Goal: Transaction & Acquisition: Purchase product/service

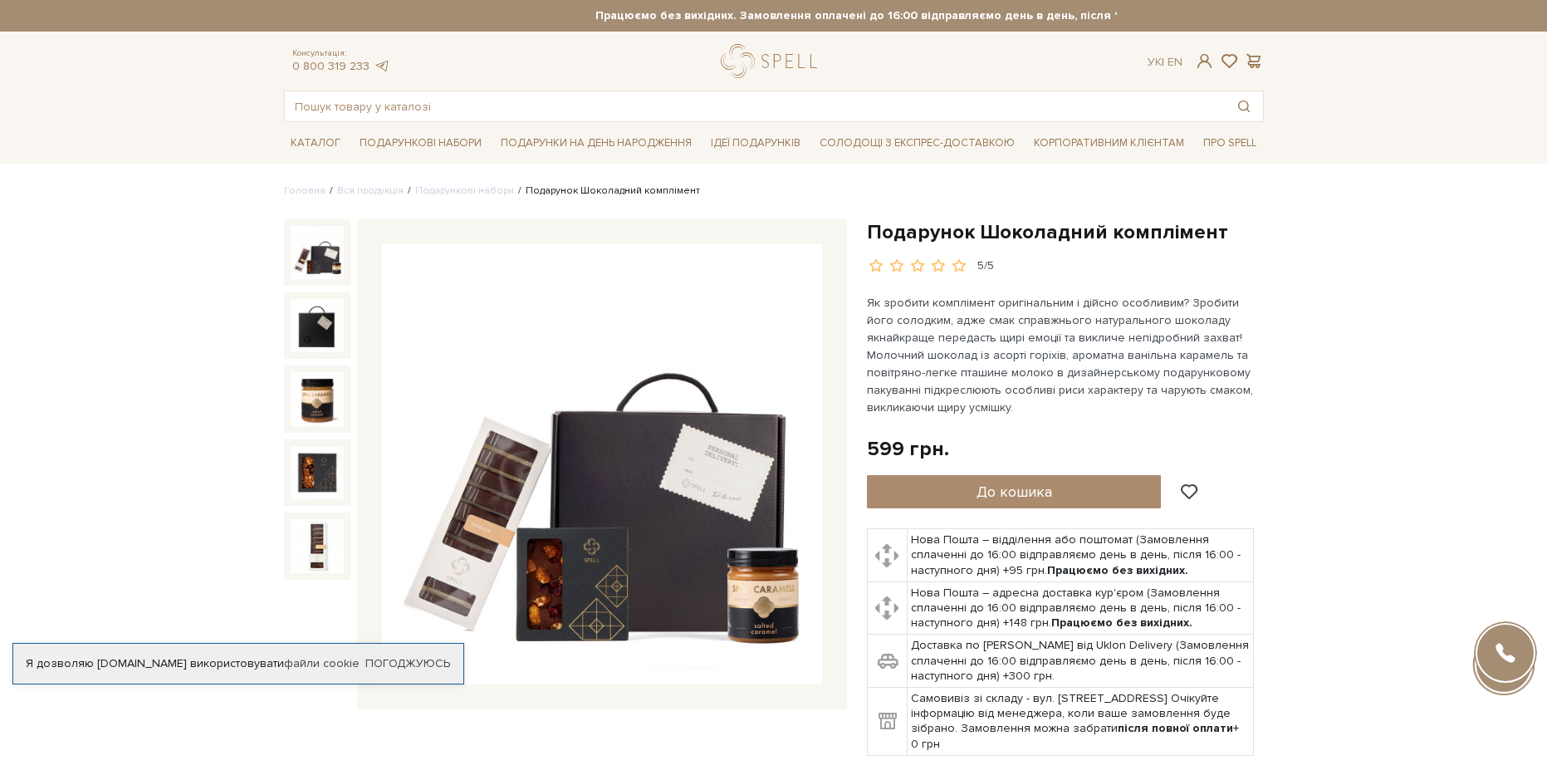
click at [610, 147] on span "Подарунки на День народження" at bounding box center [596, 143] width 204 height 26
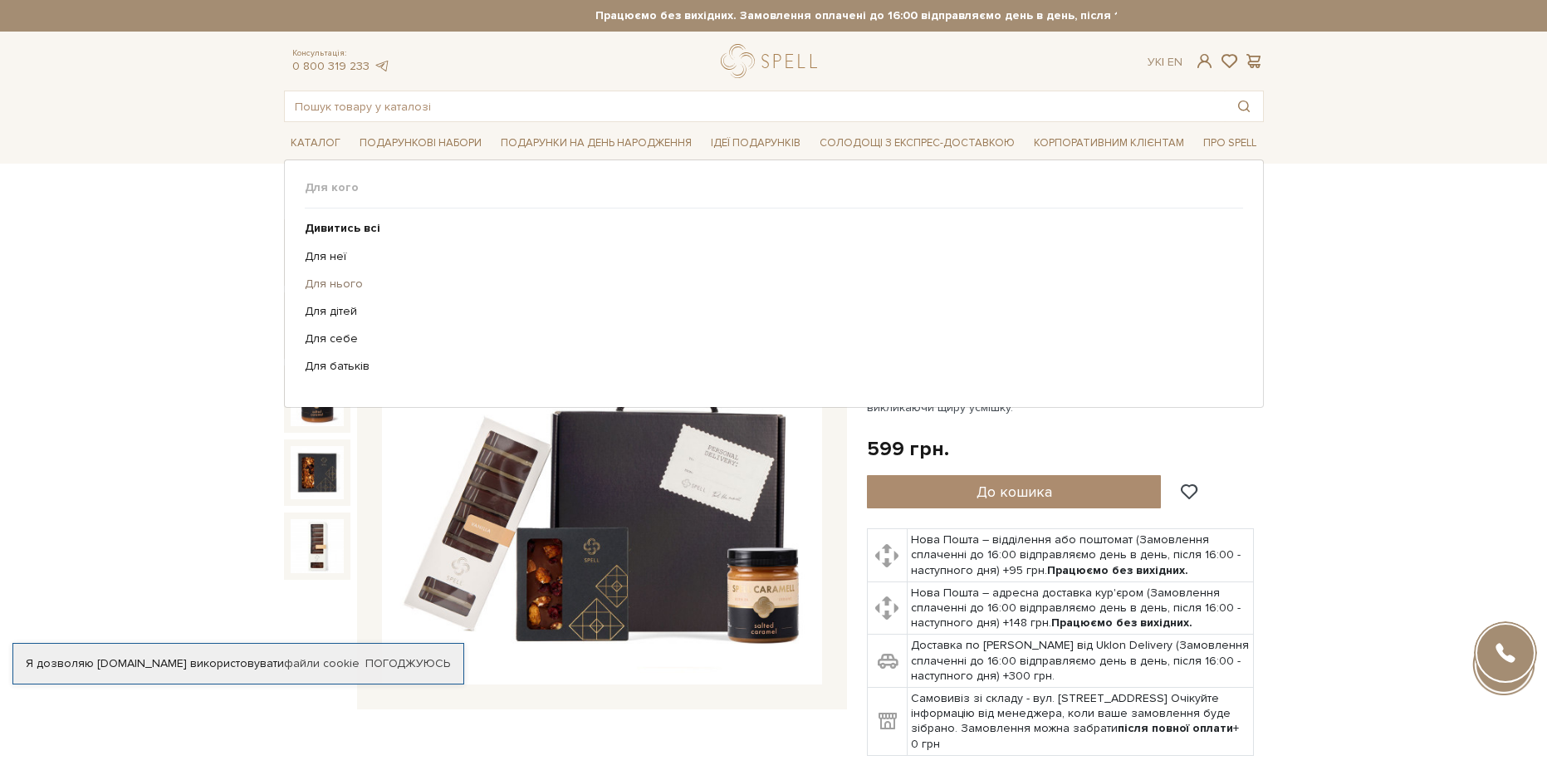
click at [346, 284] on link "Для нього" at bounding box center [768, 284] width 926 height 15
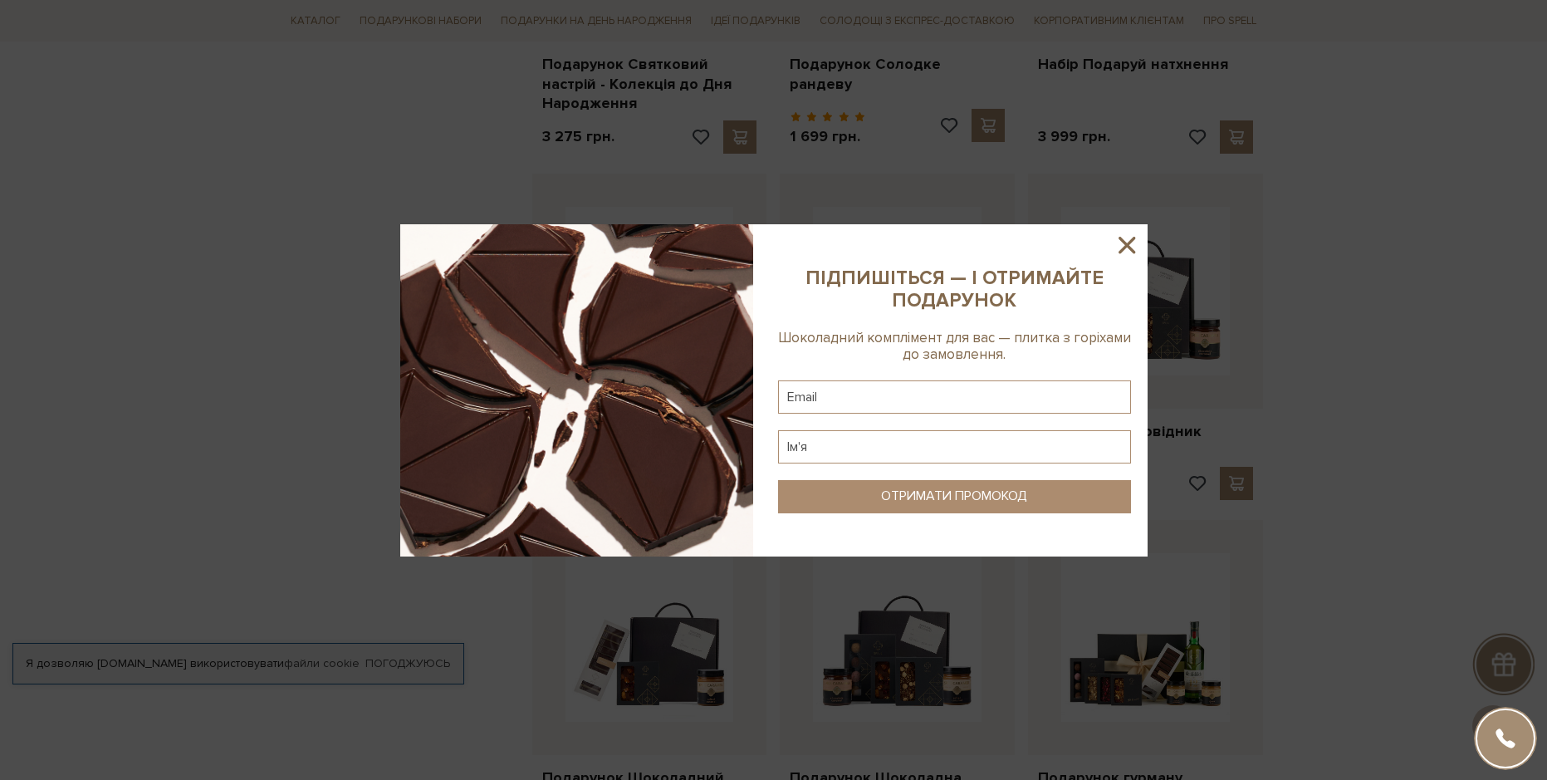
scroll to position [747, 0]
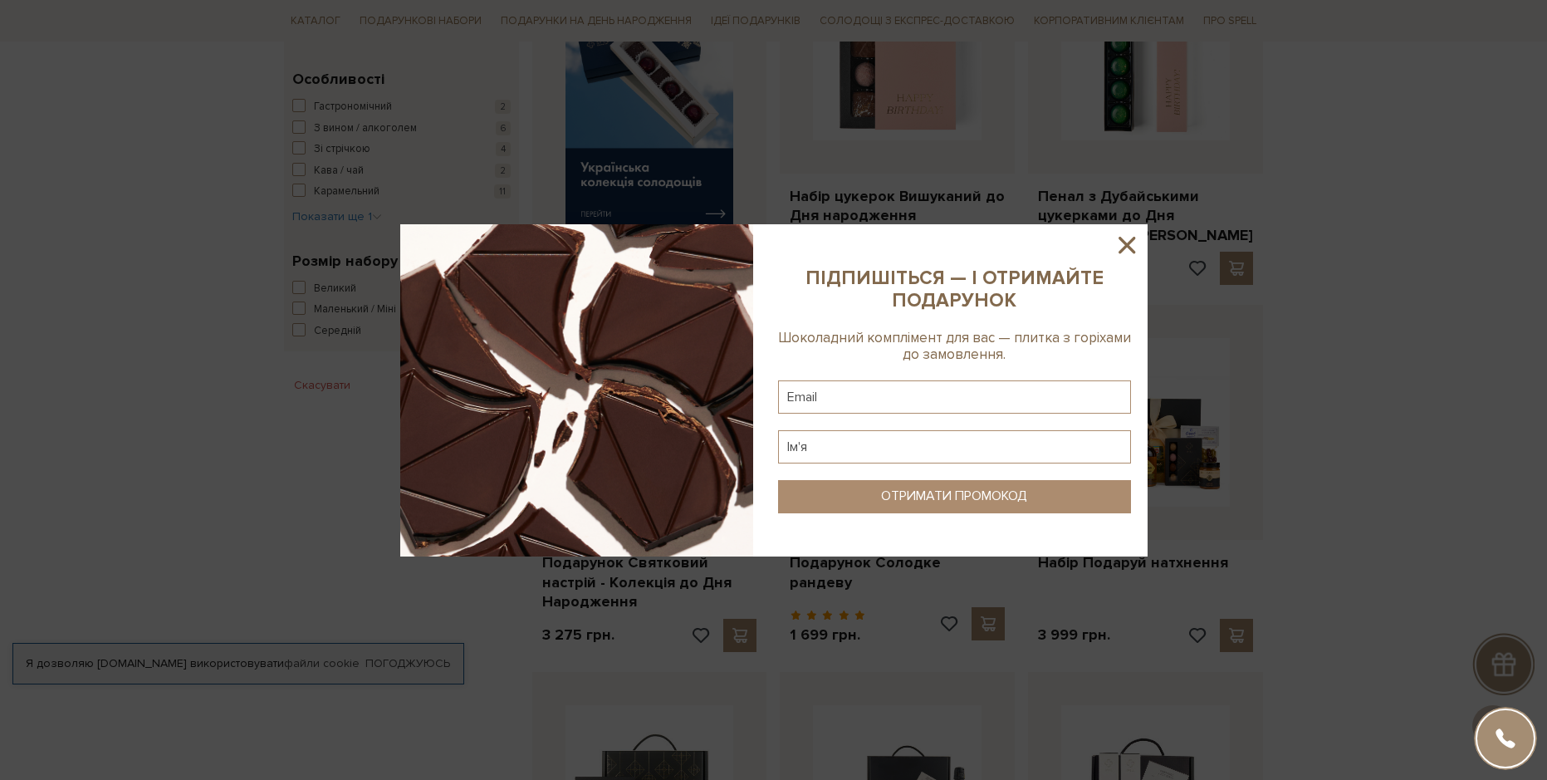
click at [1132, 245] on icon at bounding box center [1127, 245] width 28 height 28
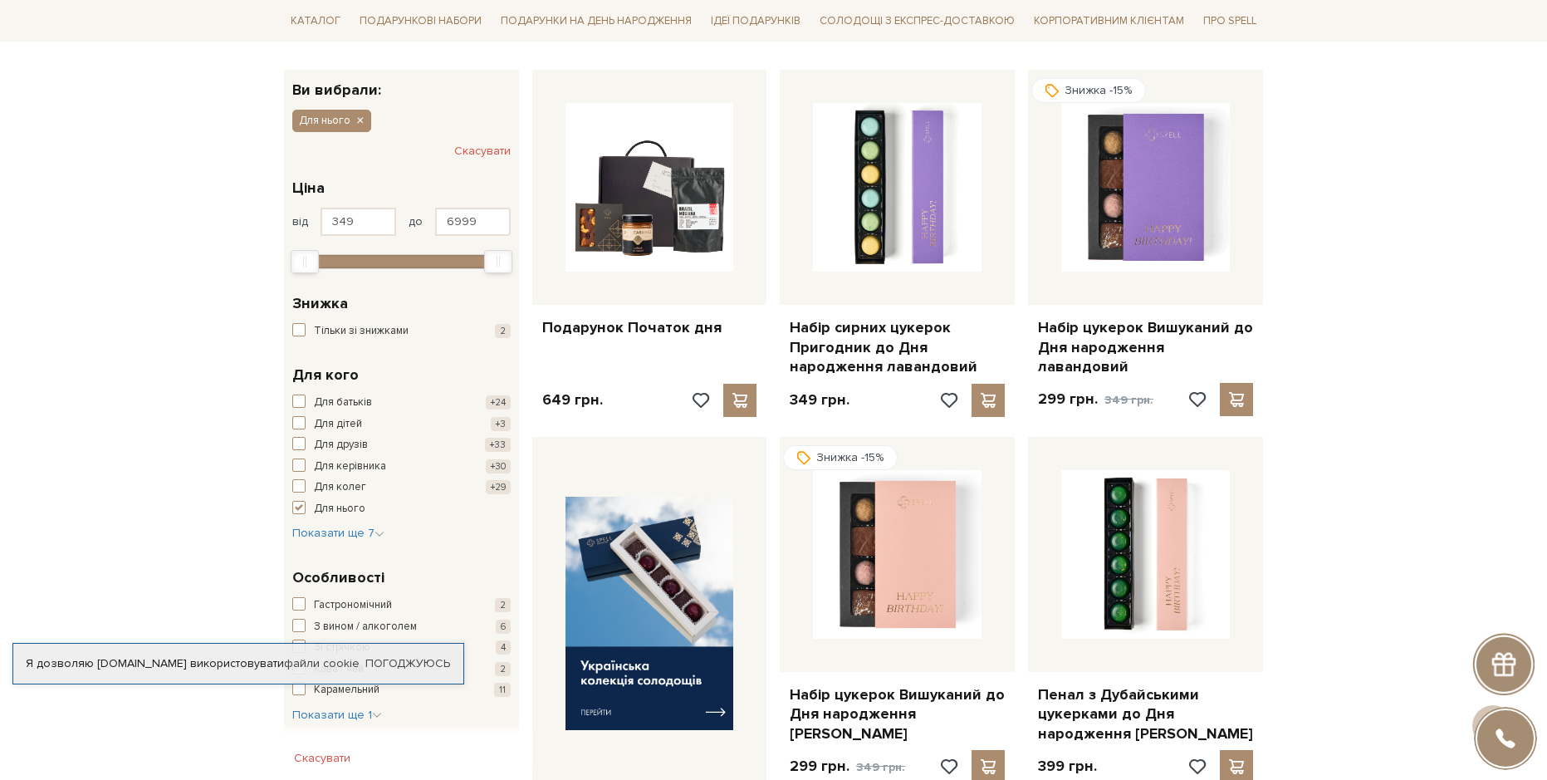
scroll to position [0, 0]
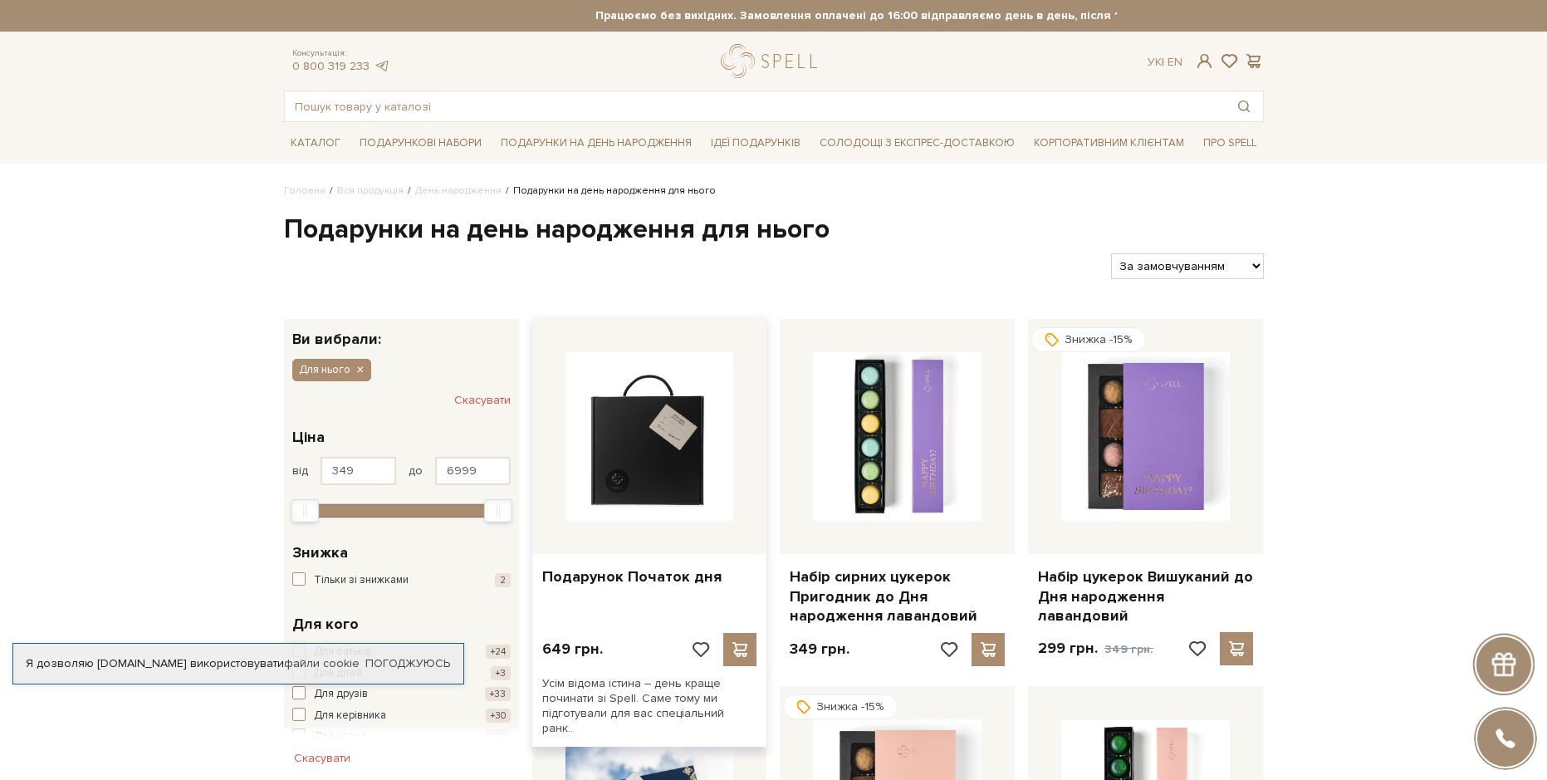
click at [607, 428] on img at bounding box center [649, 436] width 169 height 169
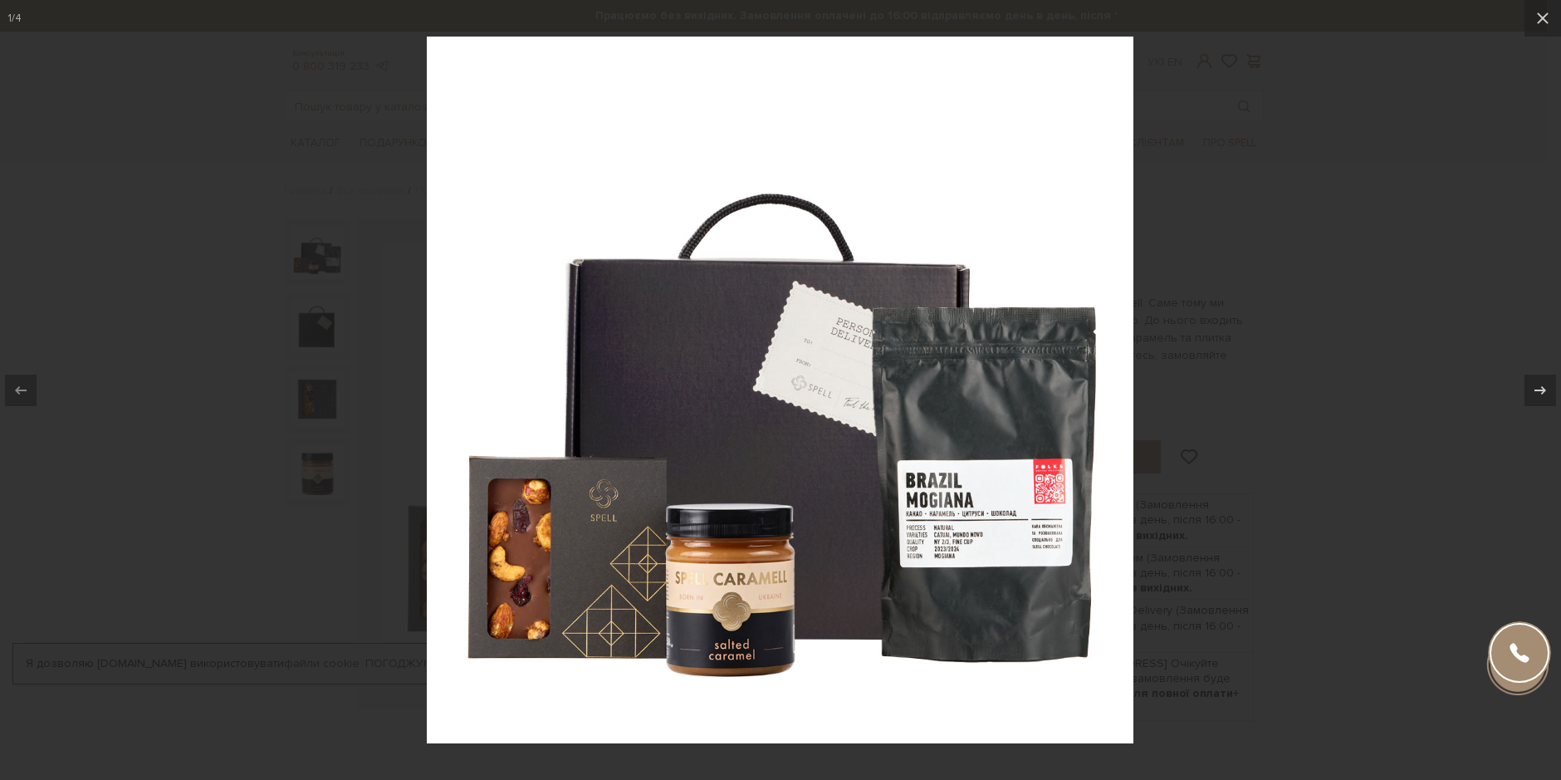
click at [1001, 500] on img at bounding box center [780, 390] width 707 height 707
